Goal: Navigation & Orientation: Find specific page/section

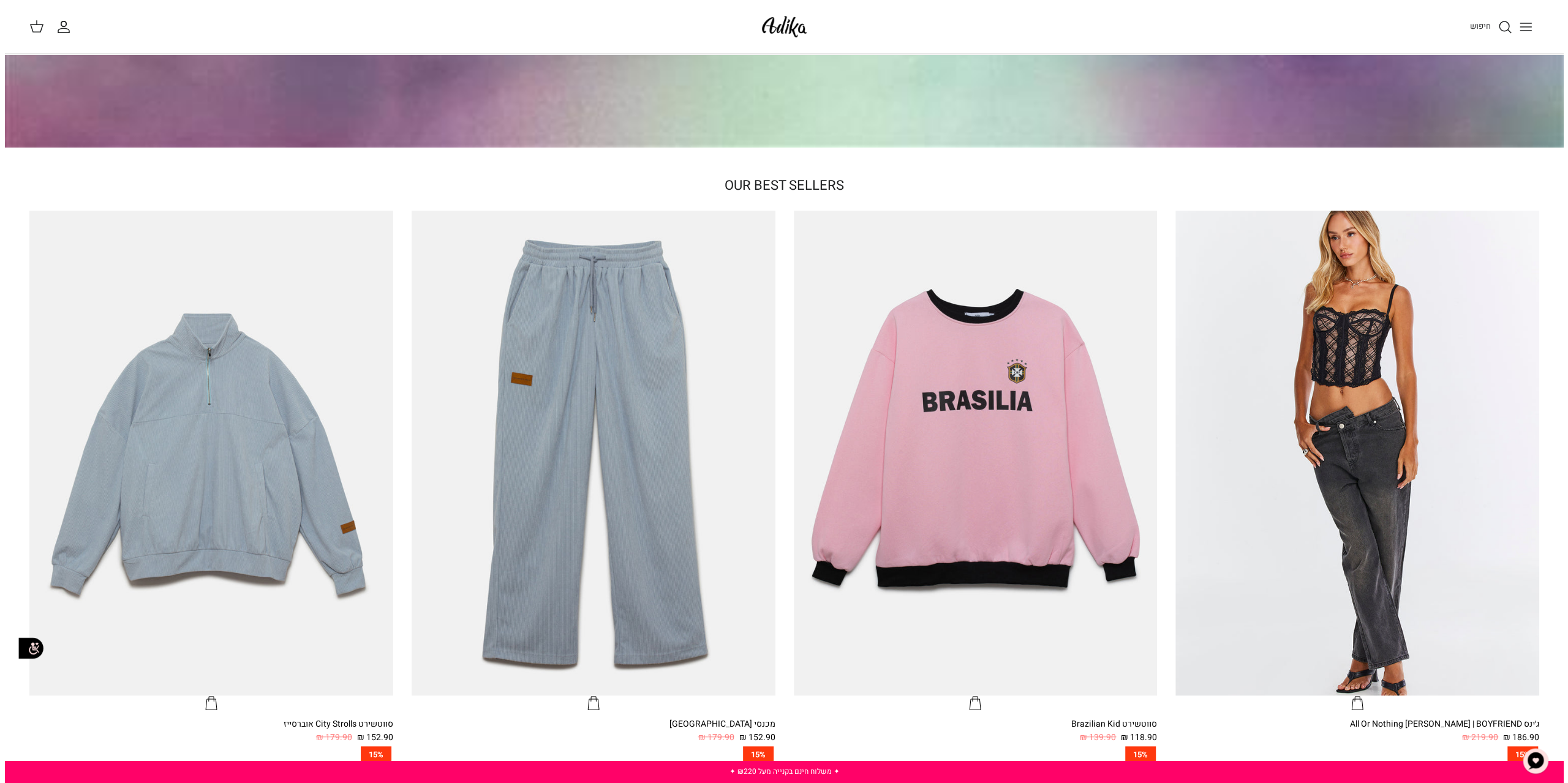
scroll to position [429, 0]
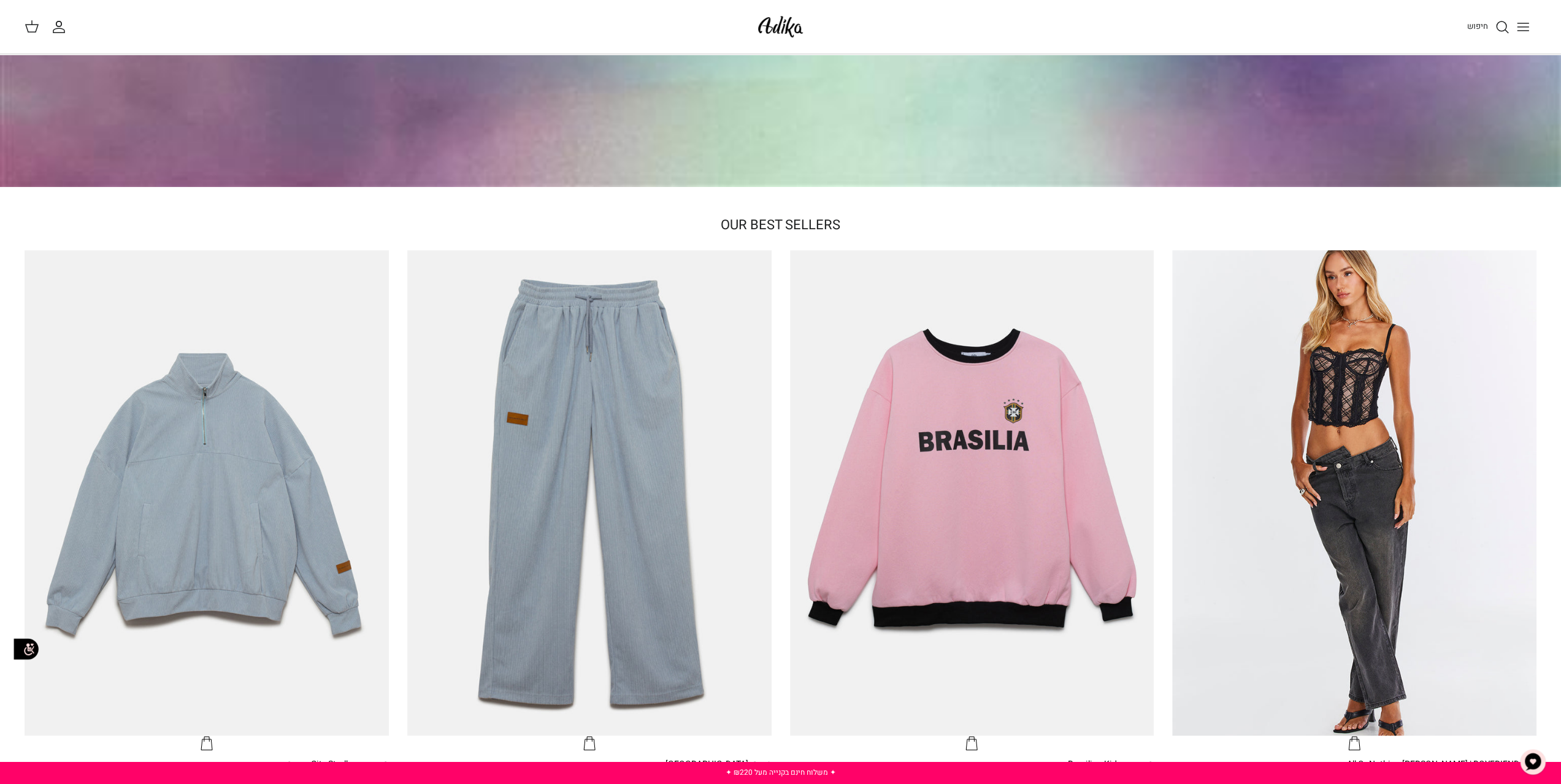
click at [1522, 31] on icon "Toggle menu" at bounding box center [1523, 27] width 15 height 15
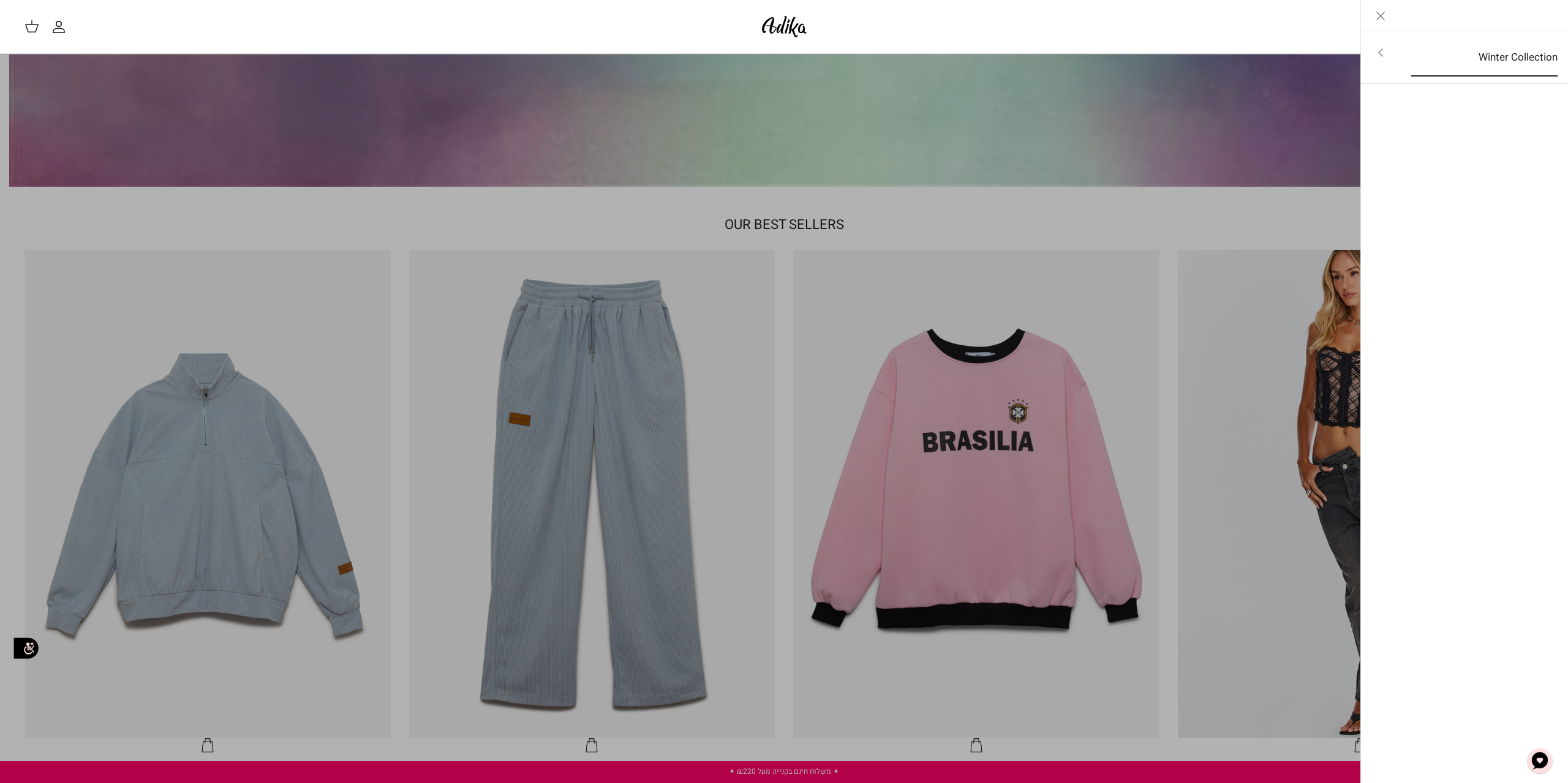
click at [1527, 59] on link "Winter Collection" at bounding box center [1485, 57] width 169 height 38
click at [1524, 59] on link "לכל הפריטים" at bounding box center [1465, 53] width 196 height 30
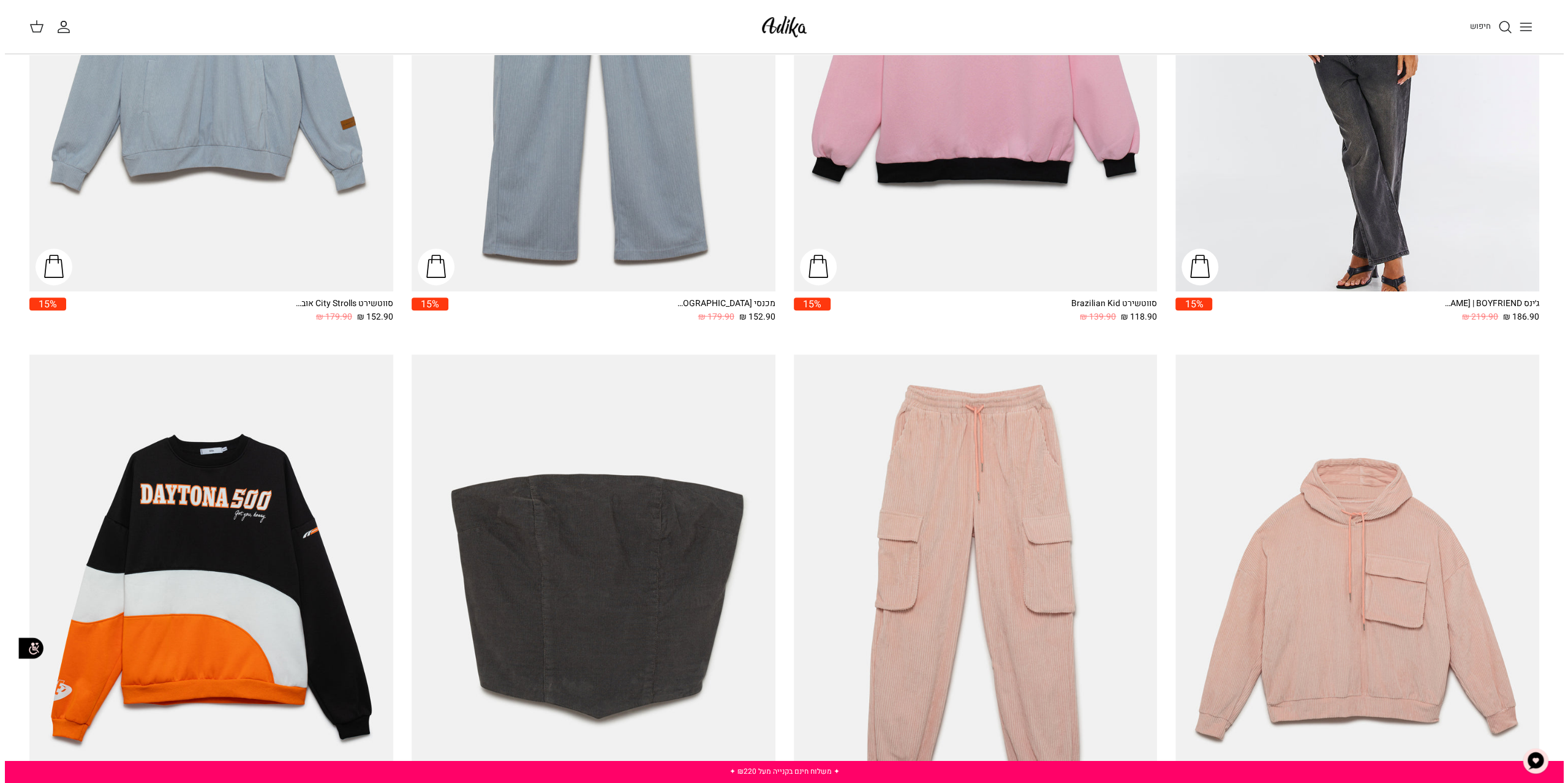
scroll to position [368, 0]
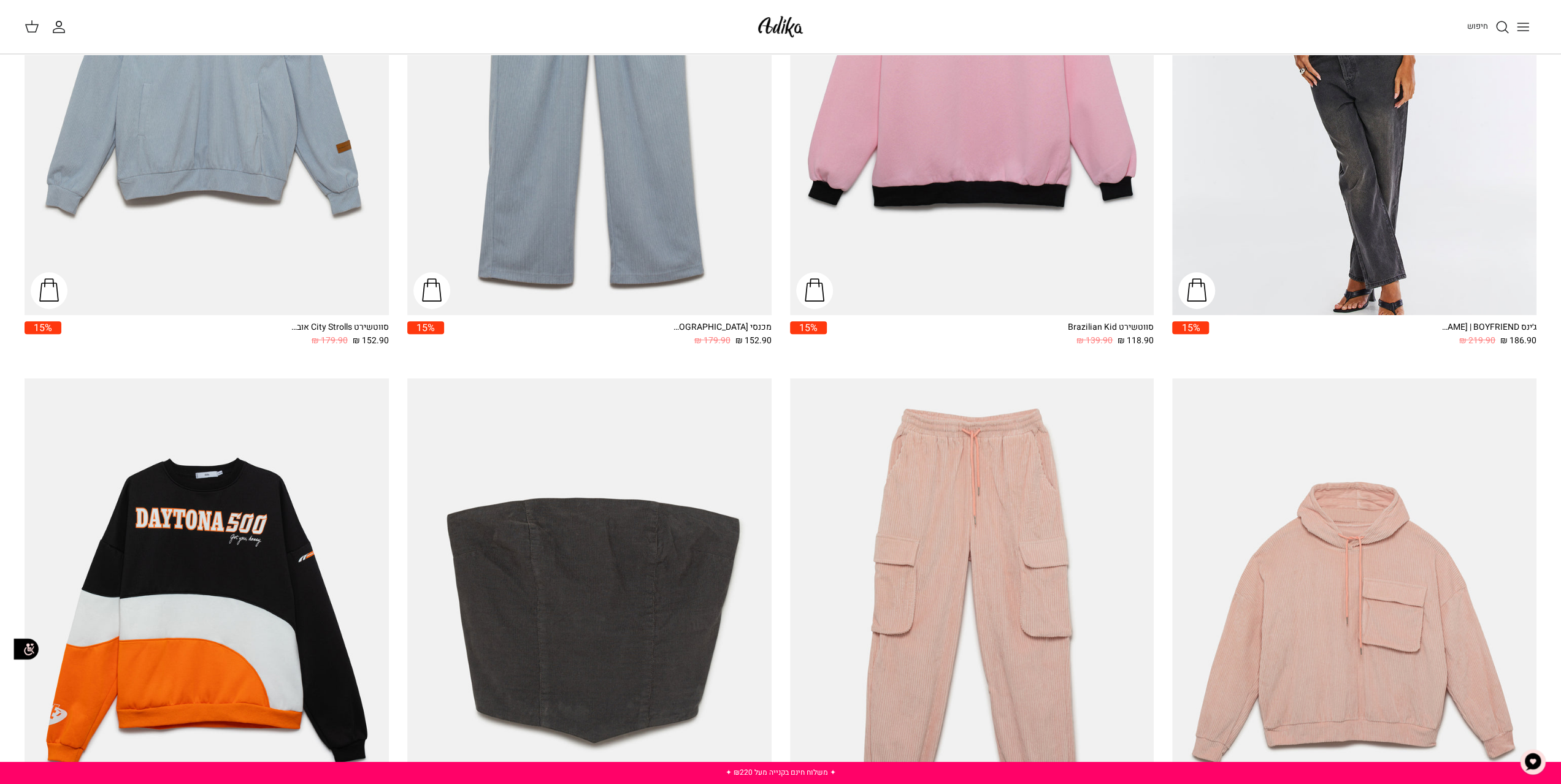
click at [1517, 28] on icon "Toggle menu" at bounding box center [1523, 27] width 15 height 15
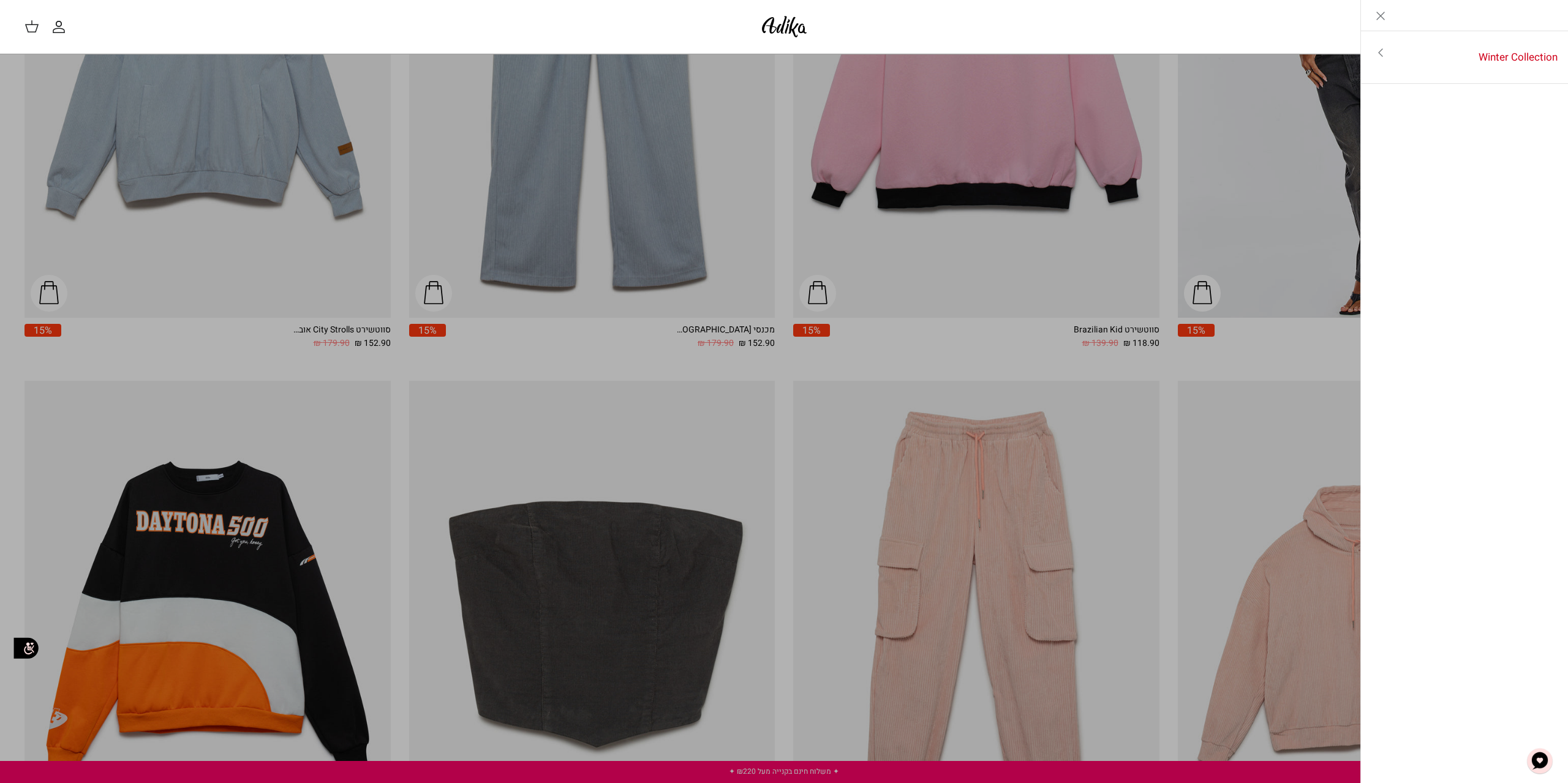
click at [1384, 51] on icon "Toggle menu" at bounding box center [1381, 53] width 15 height 15
click at [1531, 47] on link "לכל הפריטים" at bounding box center [1465, 53] width 196 height 30
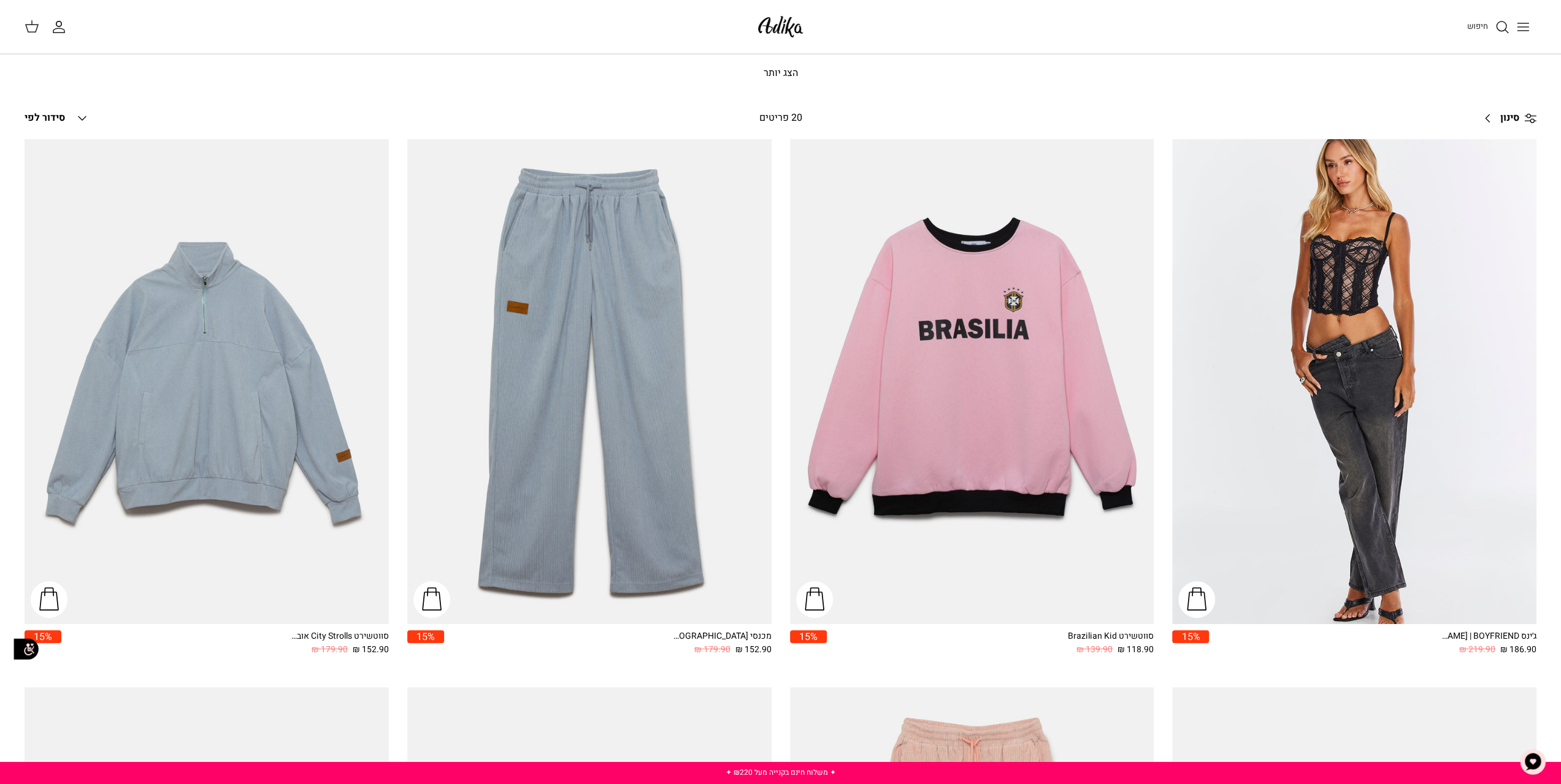
scroll to position [22, 0]
